Goal: Transaction & Acquisition: Purchase product/service

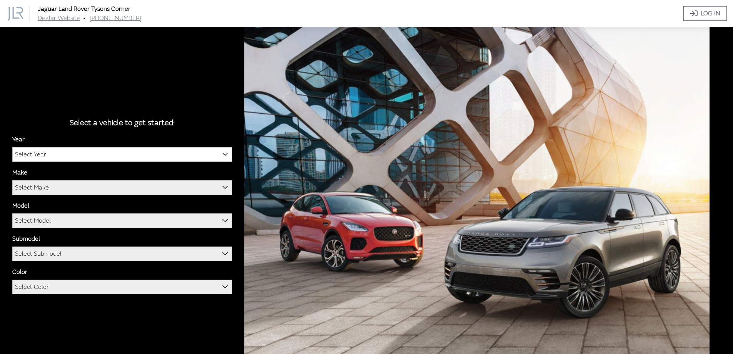
click at [22, 154] on span "Select Year" at bounding box center [30, 154] width 31 height 14
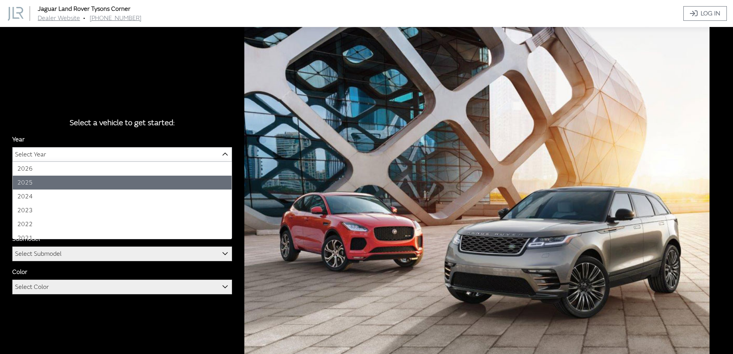
select select "43"
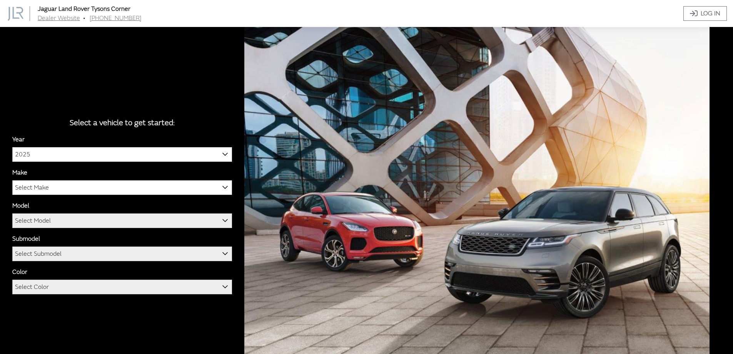
click at [60, 186] on span "Select Make" at bounding box center [122, 187] width 219 height 14
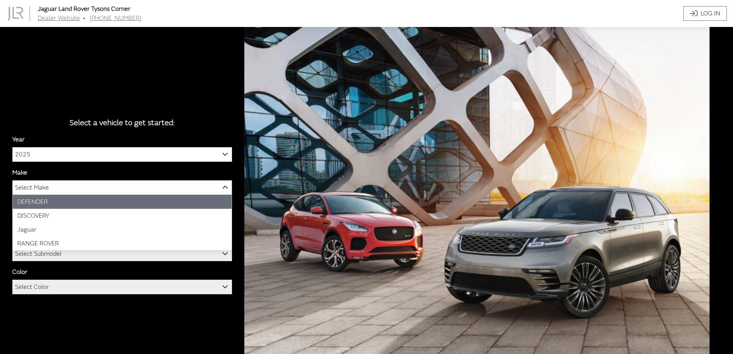
select select "64"
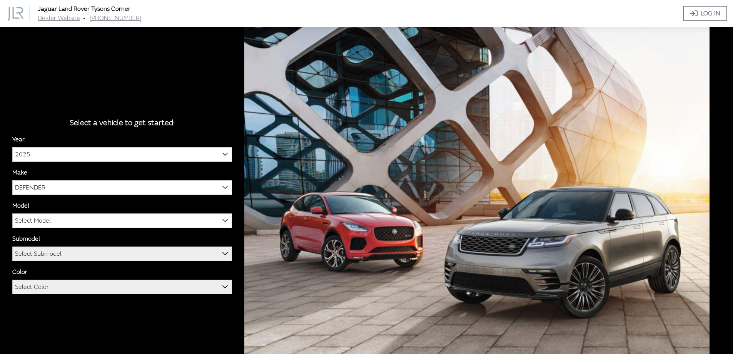
click at [69, 221] on span "Select Model" at bounding box center [122, 221] width 219 height 14
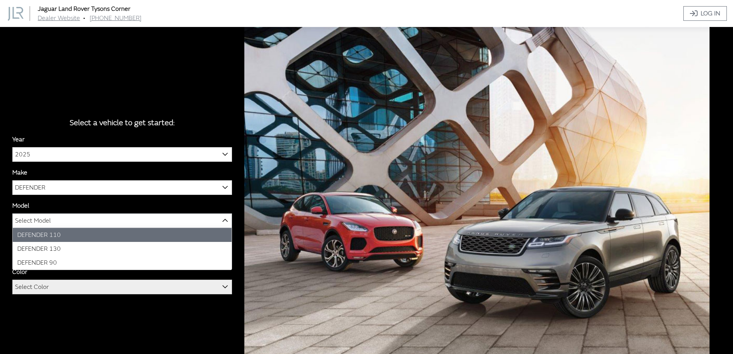
select select "1342"
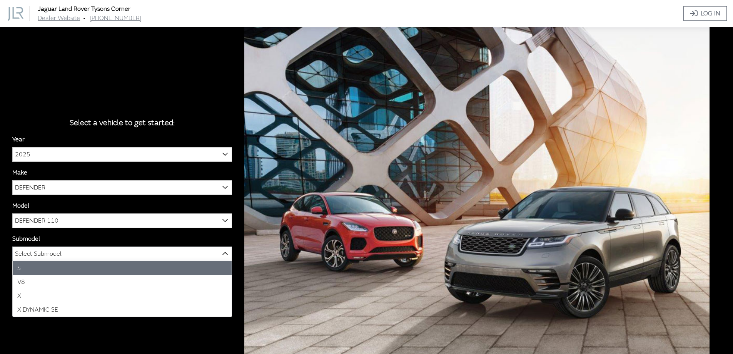
click at [73, 253] on span "Select Submodel" at bounding box center [122, 254] width 219 height 14
select select "129"
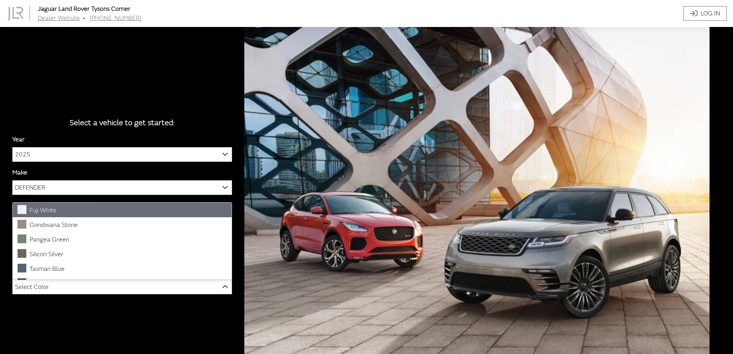
click at [76, 287] on span "Select Color" at bounding box center [122, 287] width 219 height 14
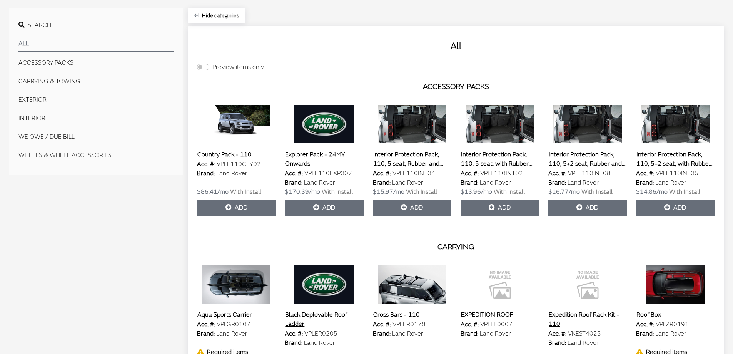
scroll to position [231, 0]
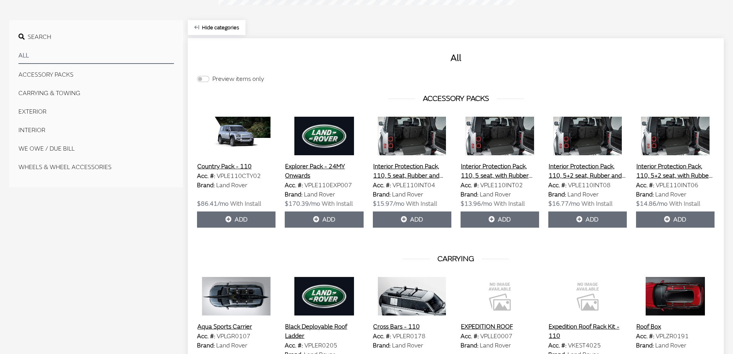
click at [411, 174] on button "Interior Protection Pack, 110, 5 seat, Rubber and Luxury Mats" at bounding box center [412, 170] width 78 height 19
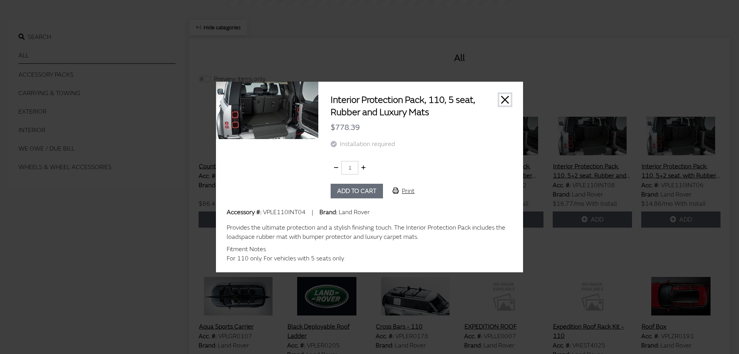
click at [503, 99] on button "Close" at bounding box center [505, 100] width 12 height 12
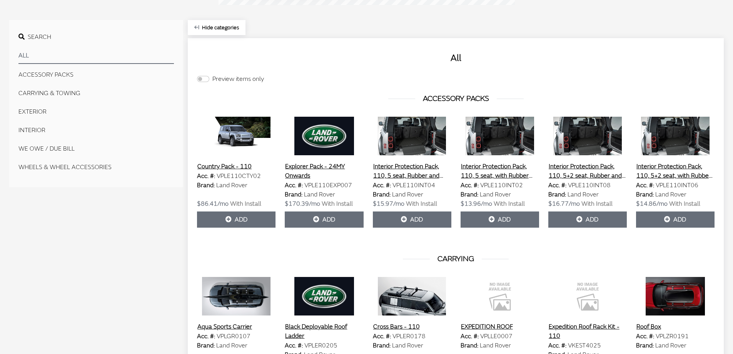
click at [496, 172] on button "Interior Protection Pack, 110, 5 seat, with Rubber Mats" at bounding box center [500, 170] width 78 height 19
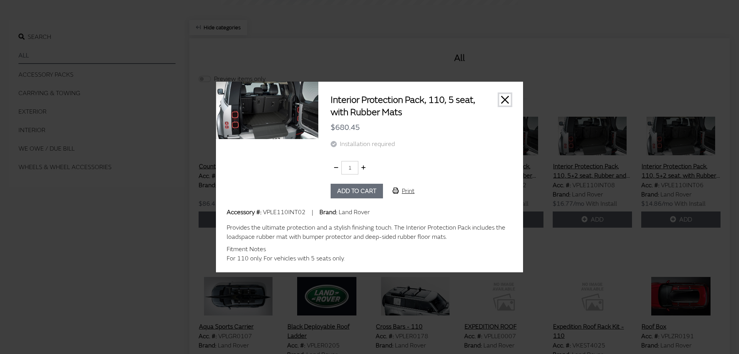
click at [505, 99] on button "Close" at bounding box center [505, 100] width 12 height 12
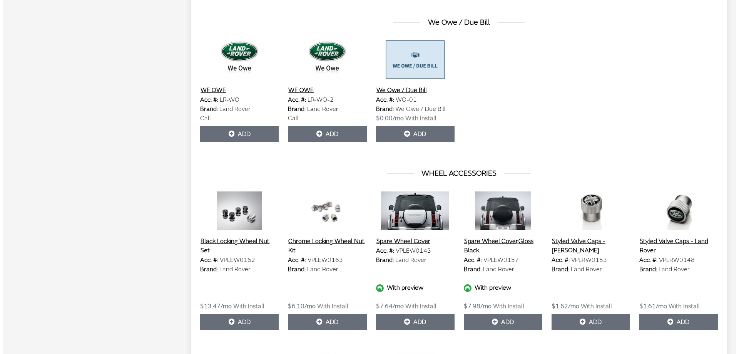
scroll to position [4347, 0]
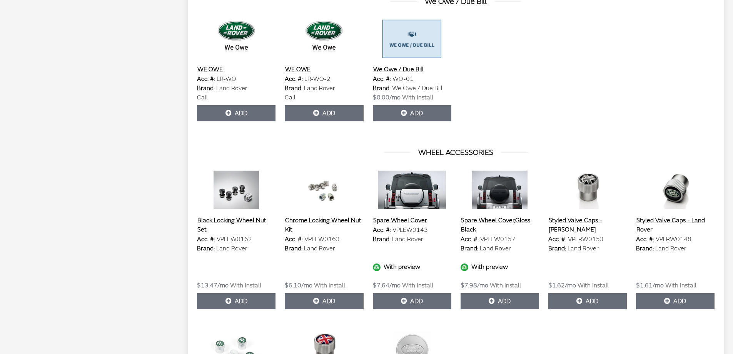
click at [504, 215] on button "Spare Wheel Cover,Gloss Black" at bounding box center [500, 224] width 78 height 19
